Goal: Transaction & Acquisition: Purchase product/service

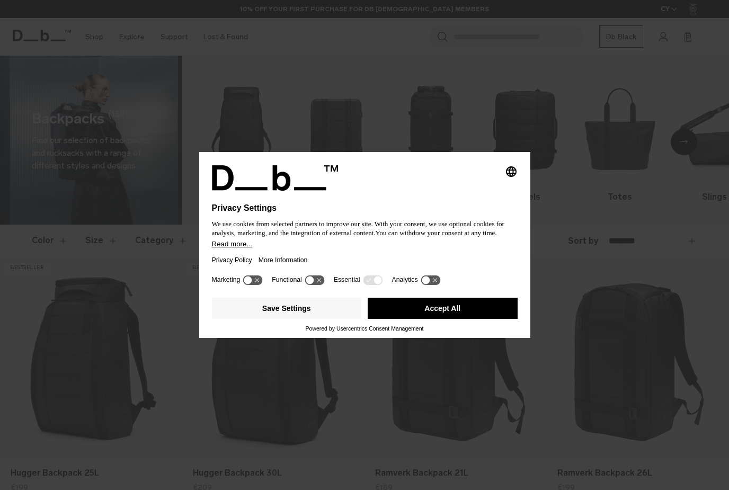
click at [465, 293] on div "Marketing Functional Essential Analytics" at bounding box center [365, 282] width 306 height 21
click at [468, 309] on button "Accept All" at bounding box center [442, 308] width 150 height 21
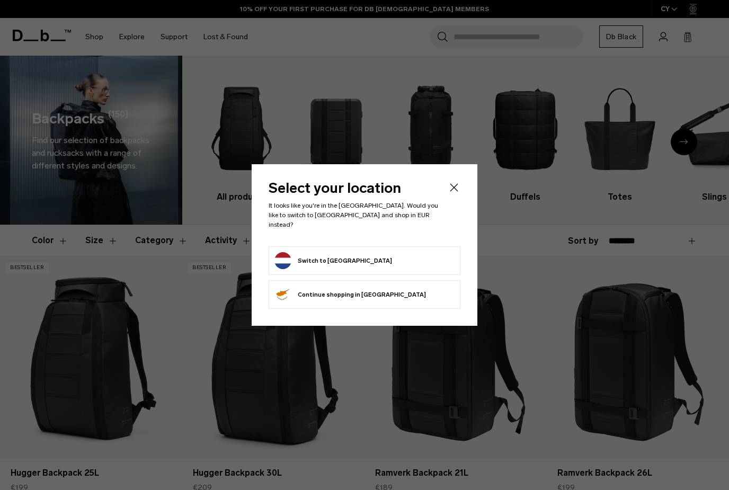
click at [430, 254] on form "Switch to Netherlands" at bounding box center [364, 260] width 180 height 17
click at [351, 252] on button "Switch to Netherlands" at bounding box center [333, 260] width 118 height 17
click at [316, 252] on button "Switch to Netherlands" at bounding box center [333, 260] width 118 height 17
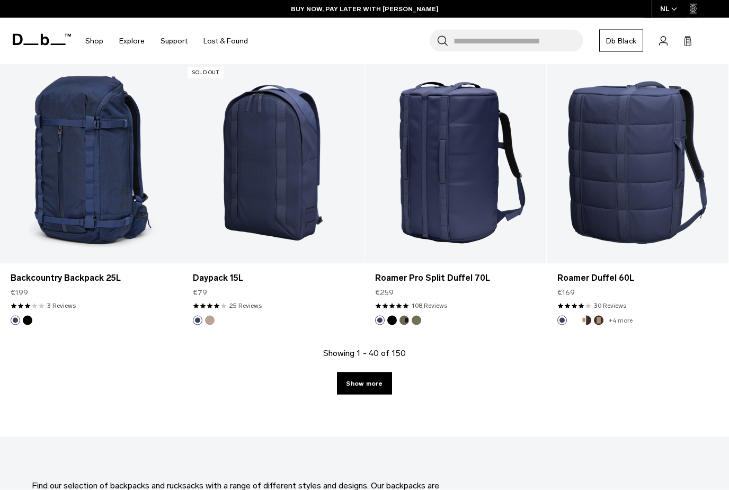
scroll to position [2755, 0]
click at [375, 387] on link "Show more" at bounding box center [364, 383] width 55 height 22
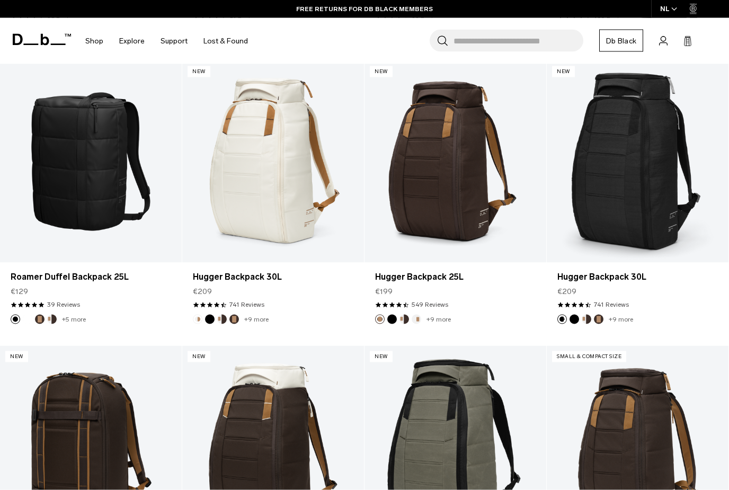
scroll to position [5045, 0]
